Goal: Check status: Check status

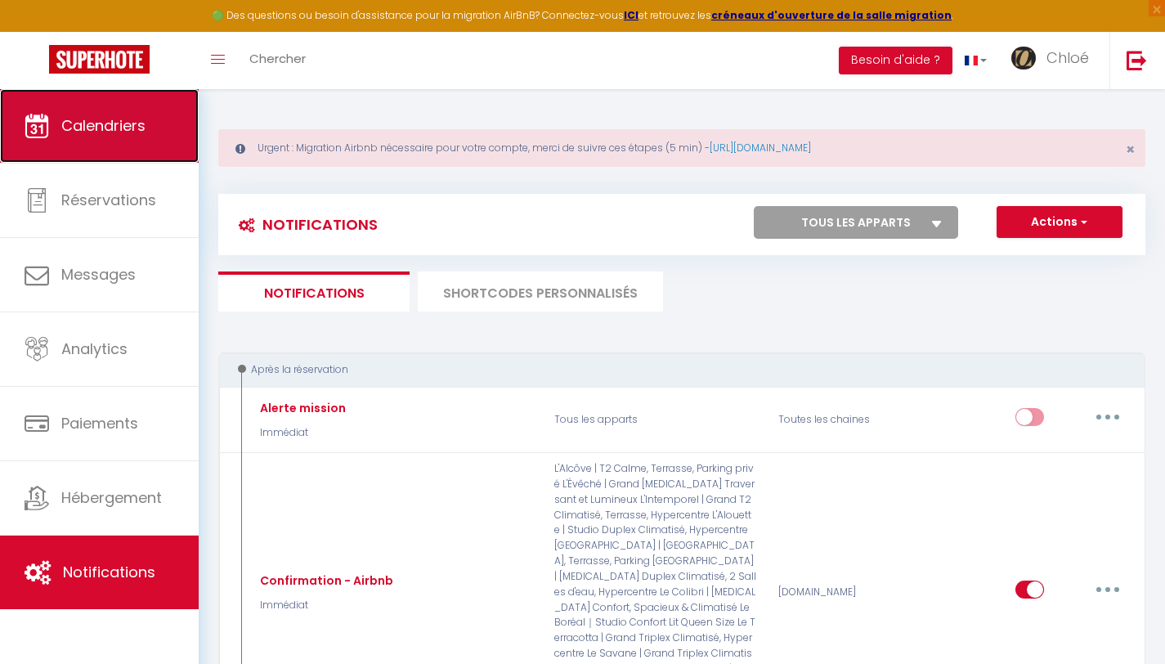
click at [111, 143] on link "Calendriers" at bounding box center [99, 126] width 199 height 74
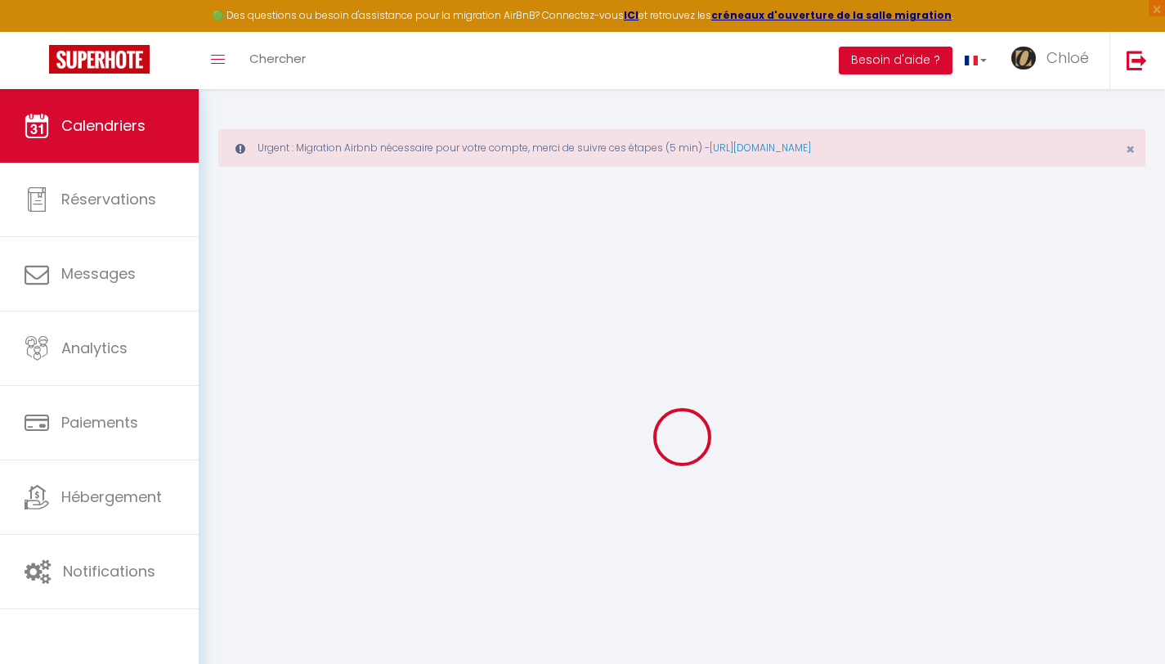
select select
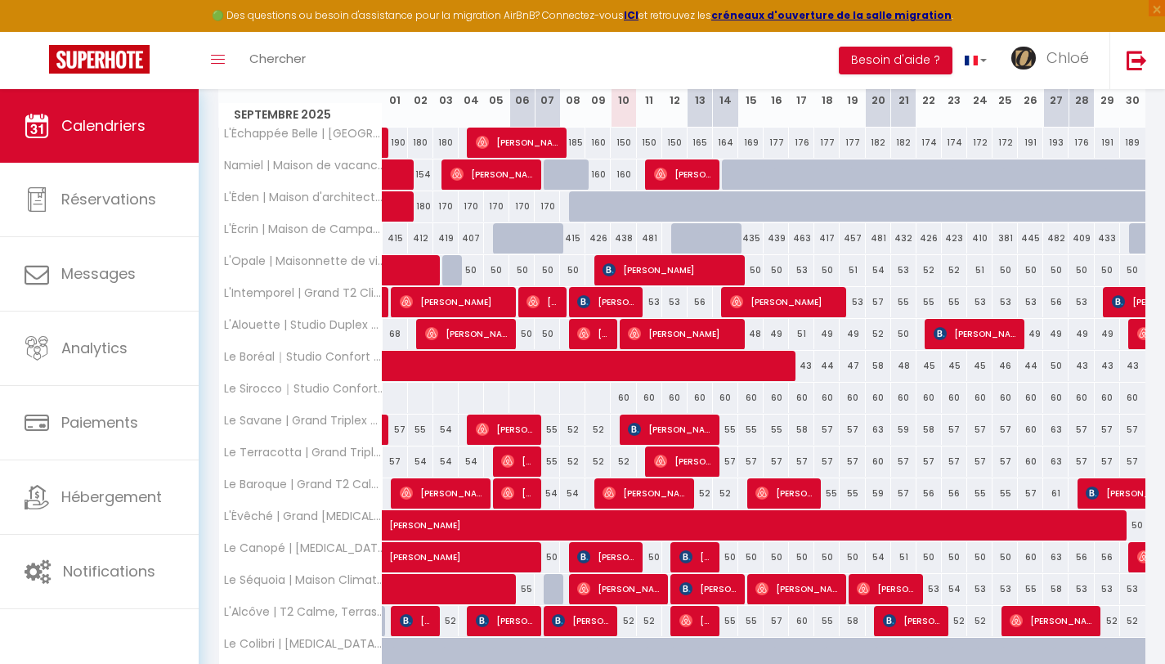
scroll to position [330, 0]
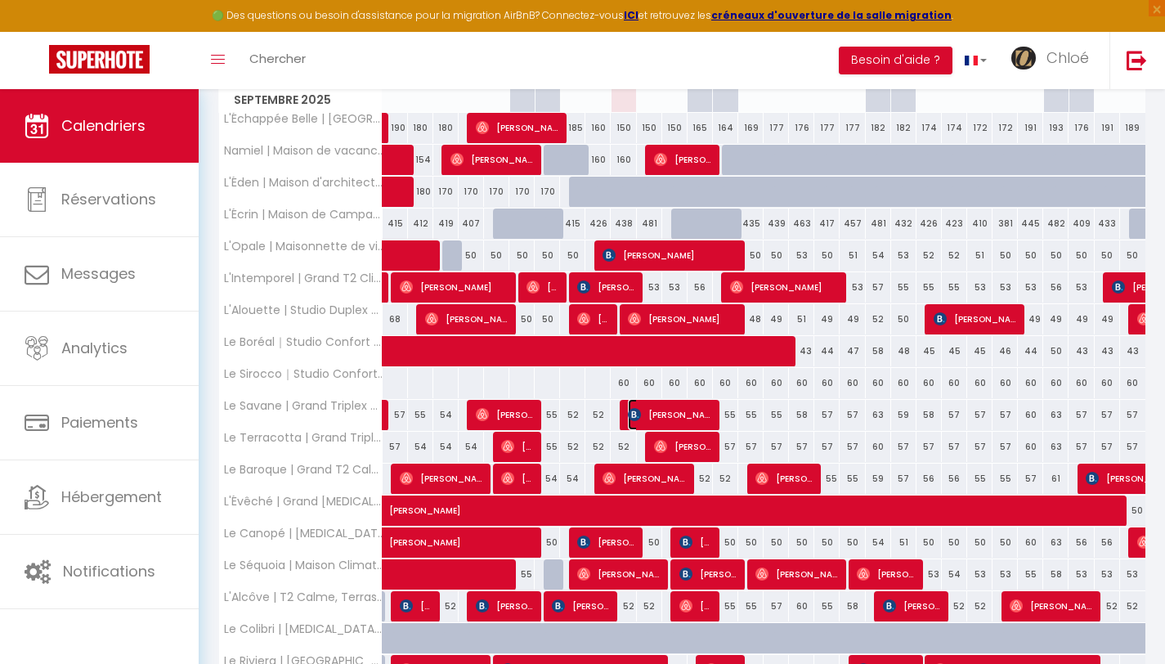
click at [647, 417] on span "[PERSON_NAME]" at bounding box center [670, 414] width 84 height 31
select select "OK"
select select "0"
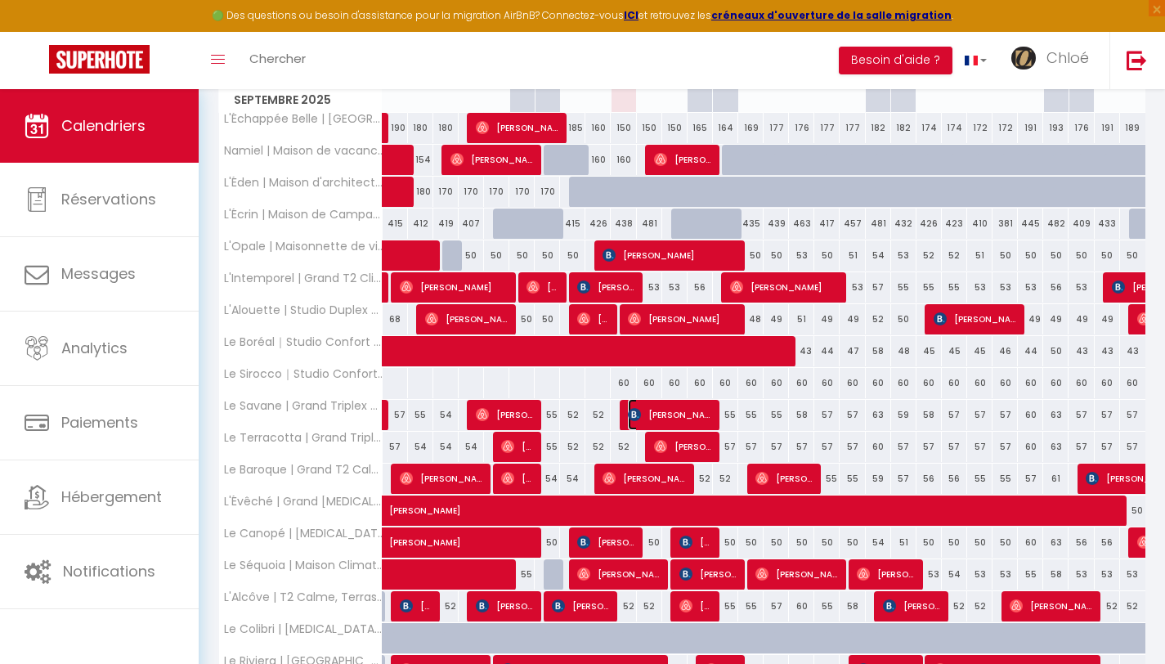
select select "1"
select select
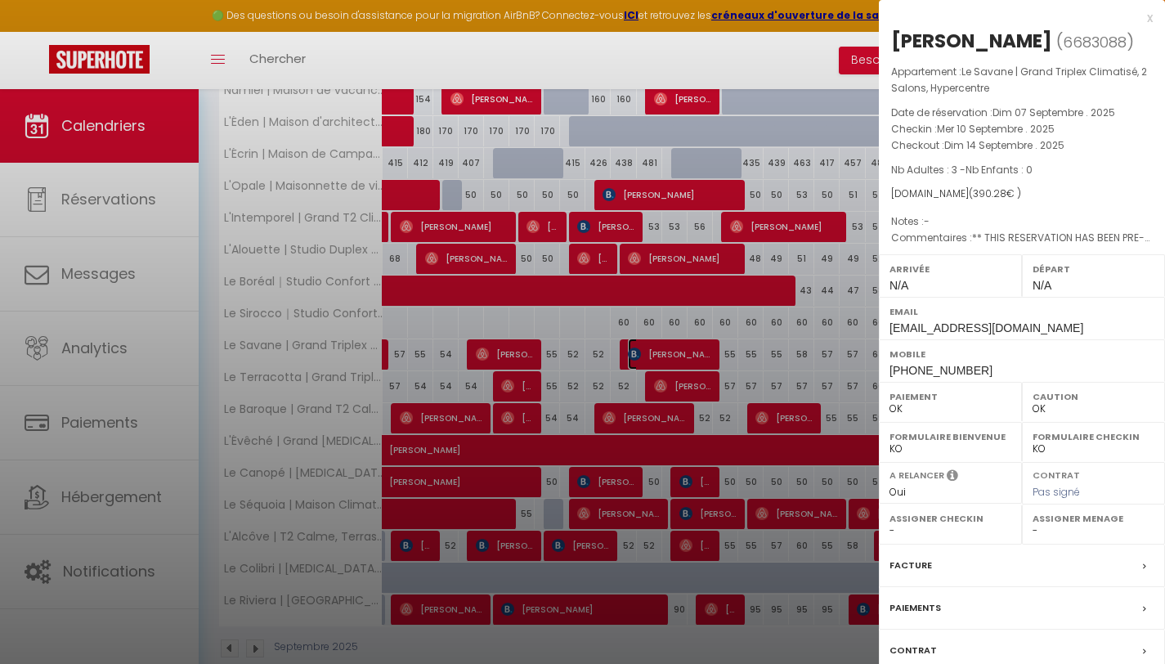
scroll to position [419, 0]
